Goal: Check status: Check status

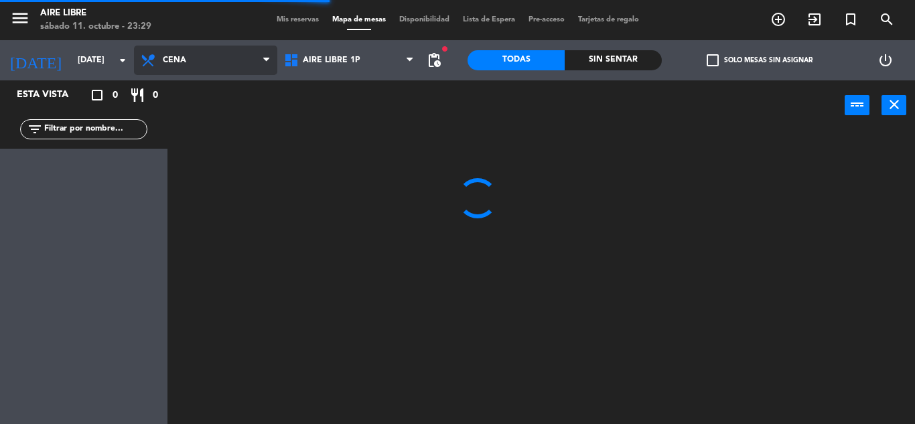
click at [186, 52] on span "Cena" at bounding box center [205, 60] width 143 height 29
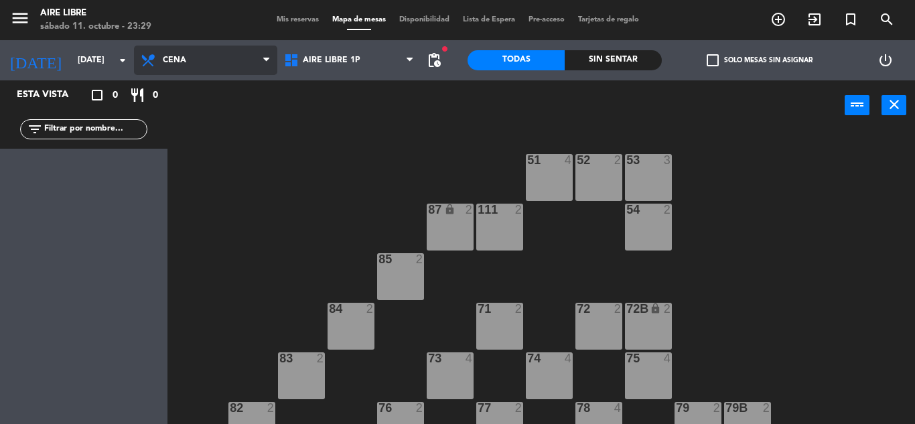
click at [208, 177] on ng-component "menu Aire Libre [DATE] 11. octubre - 23:29 Mis reservas Mapa de mesas Disponibi…" at bounding box center [457, 212] width 915 height 424
click at [103, 40] on div "menu Aire Libre [DATE] 11. octubre - 23:29 Mis reservas Mapa de mesas Disponibi…" at bounding box center [457, 20] width 915 height 40
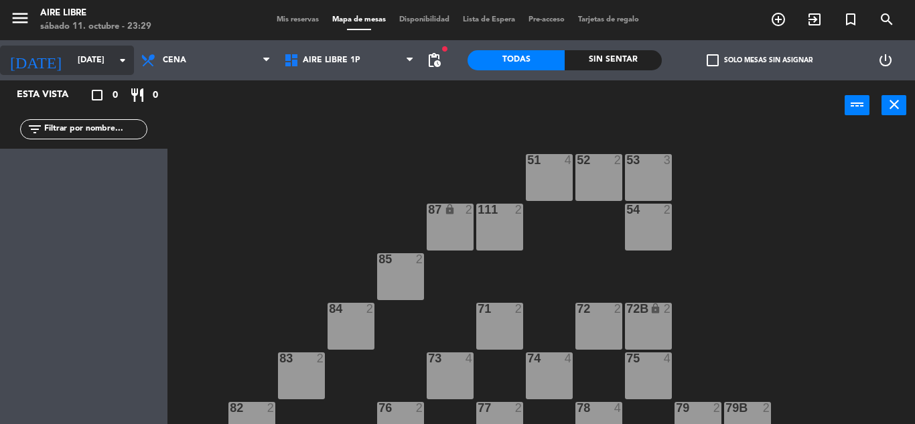
click at [98, 62] on input "[DATE]" at bounding box center [127, 60] width 113 height 23
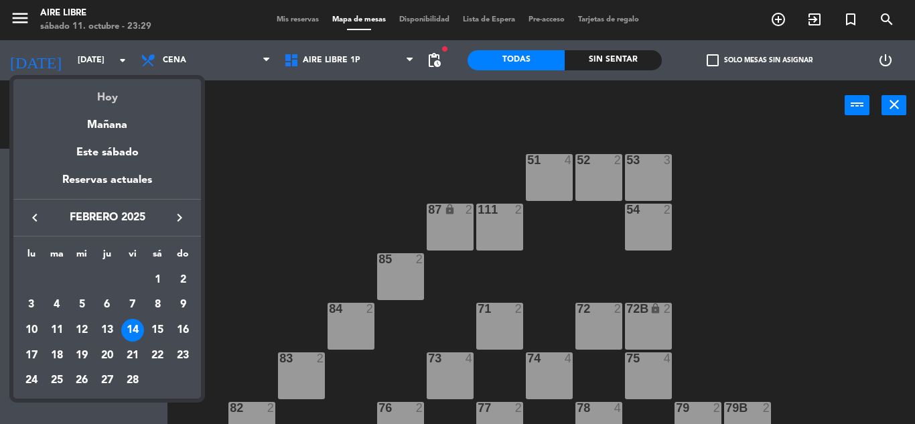
click at [125, 98] on div "Hoy" at bounding box center [107, 92] width 188 height 27
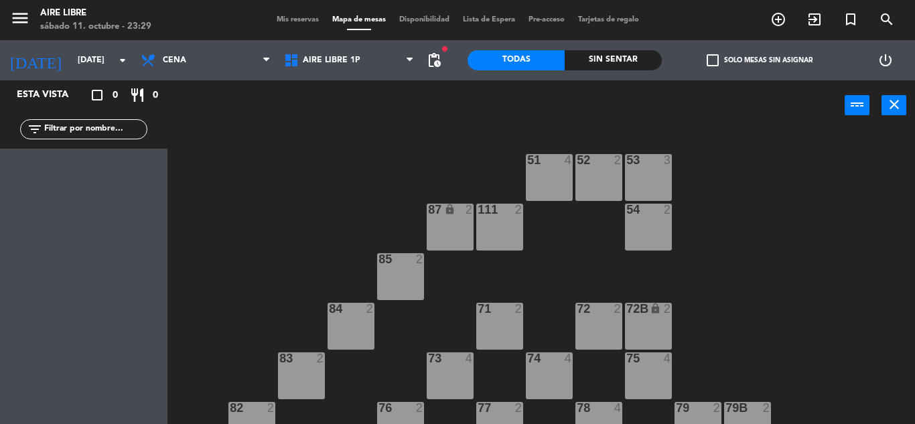
type input "[DATE]"
click at [287, 21] on span "Mis reservas" at bounding box center [298, 19] width 56 height 7
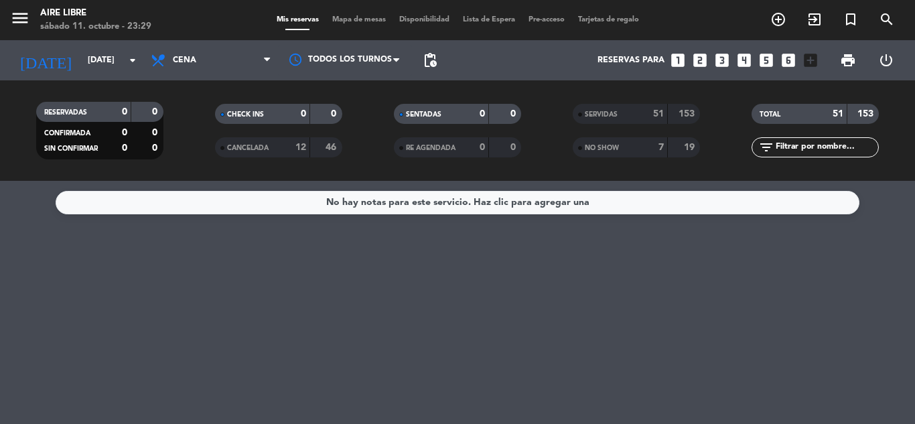
click at [609, 117] on span "SERVIDAS" at bounding box center [601, 114] width 33 height 7
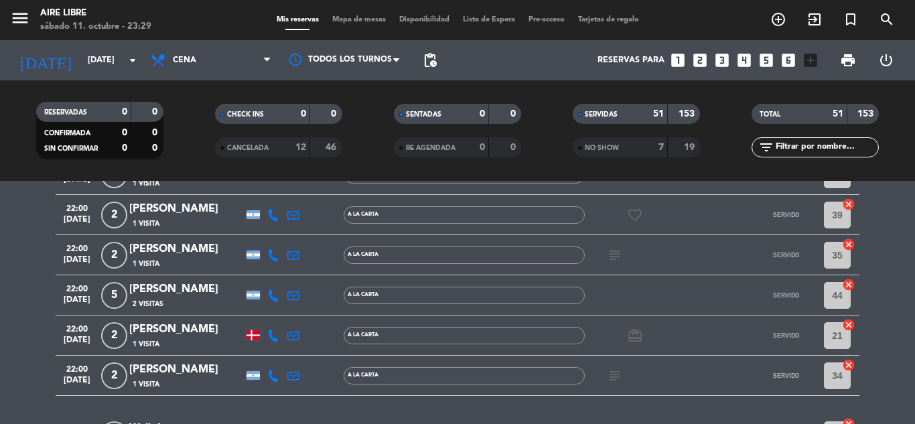
scroll to position [1720, 0]
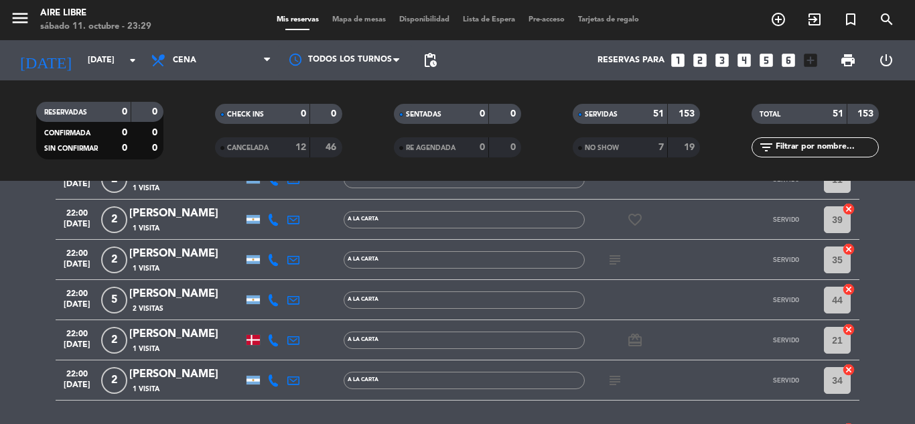
click at [172, 306] on div "2 Visitas" at bounding box center [186, 308] width 114 height 11
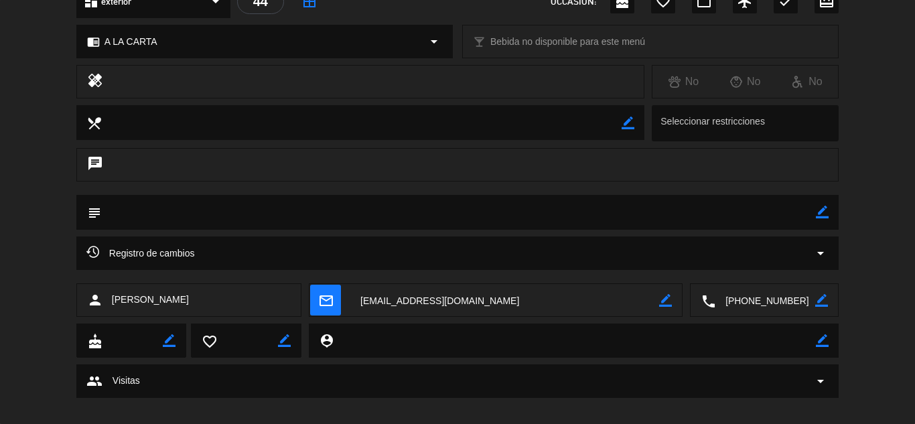
scroll to position [452, 0]
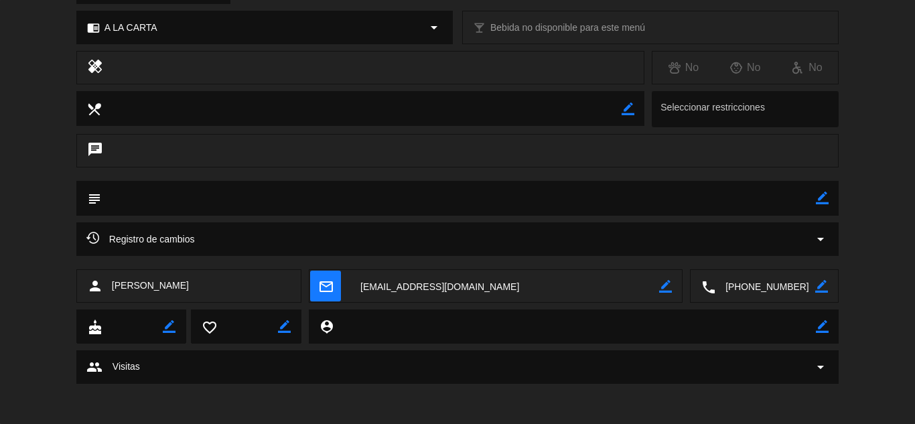
click at [737, 289] on textarea at bounding box center [765, 286] width 100 height 33
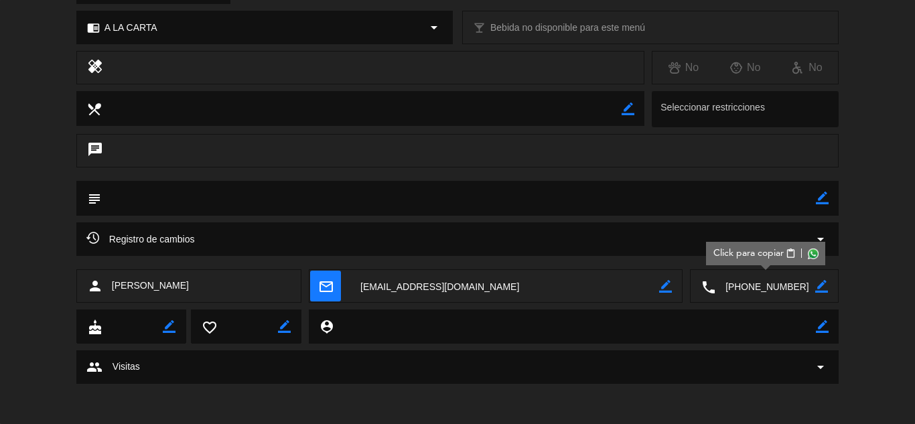
click at [737, 289] on textarea at bounding box center [765, 286] width 100 height 33
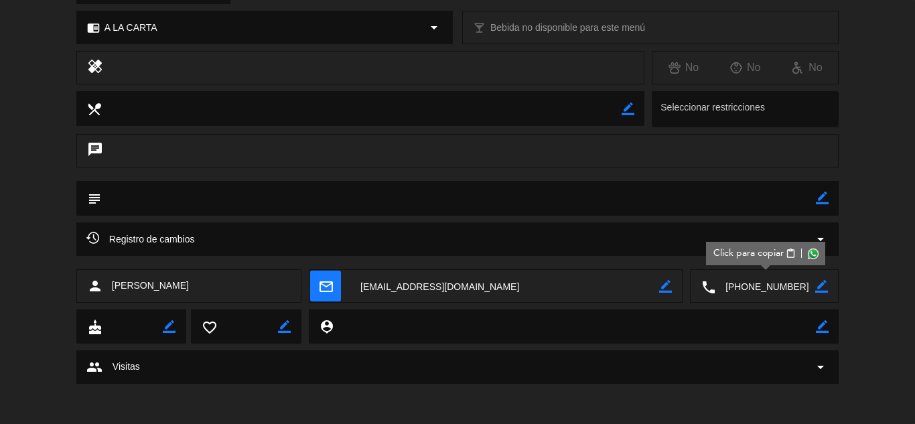
click at [759, 254] on span "Click para copiar" at bounding box center [748, 253] width 70 height 14
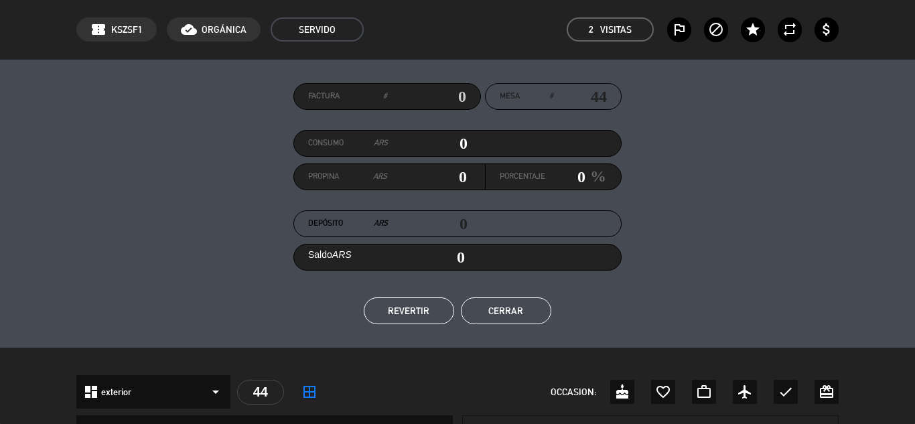
scroll to position [0, 0]
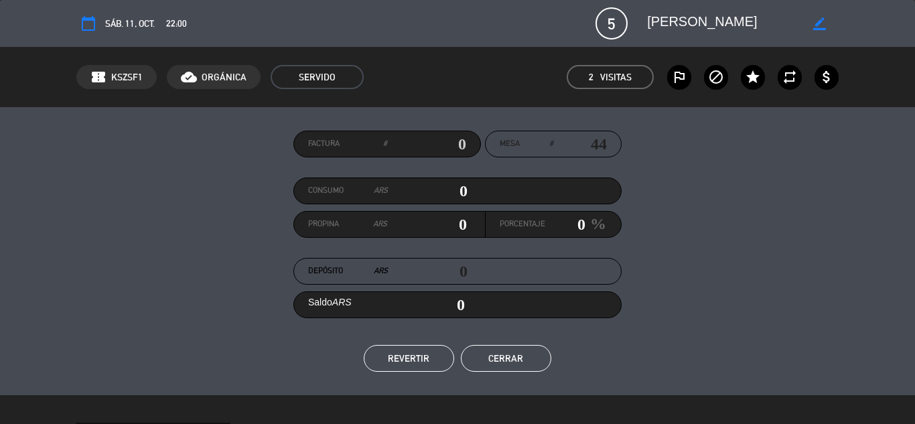
click at [518, 350] on button "Cerrar" at bounding box center [506, 358] width 90 height 27
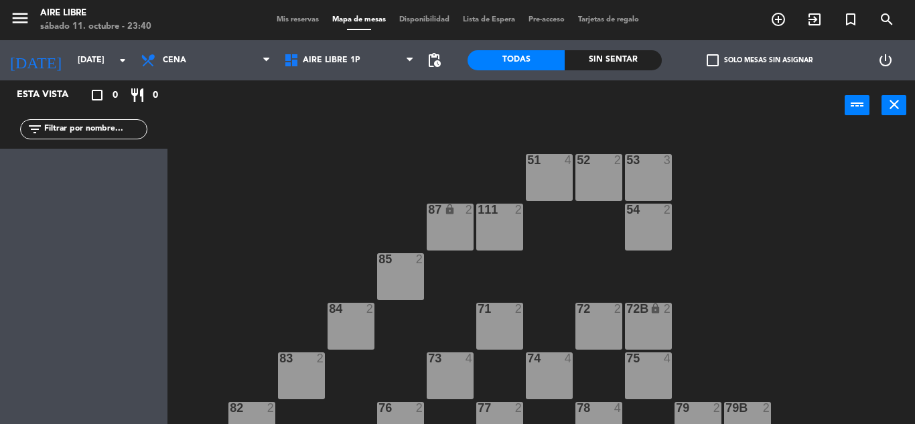
click at [289, 17] on span "Mis reservas" at bounding box center [298, 19] width 56 height 7
